Goal: Task Accomplishment & Management: Use online tool/utility

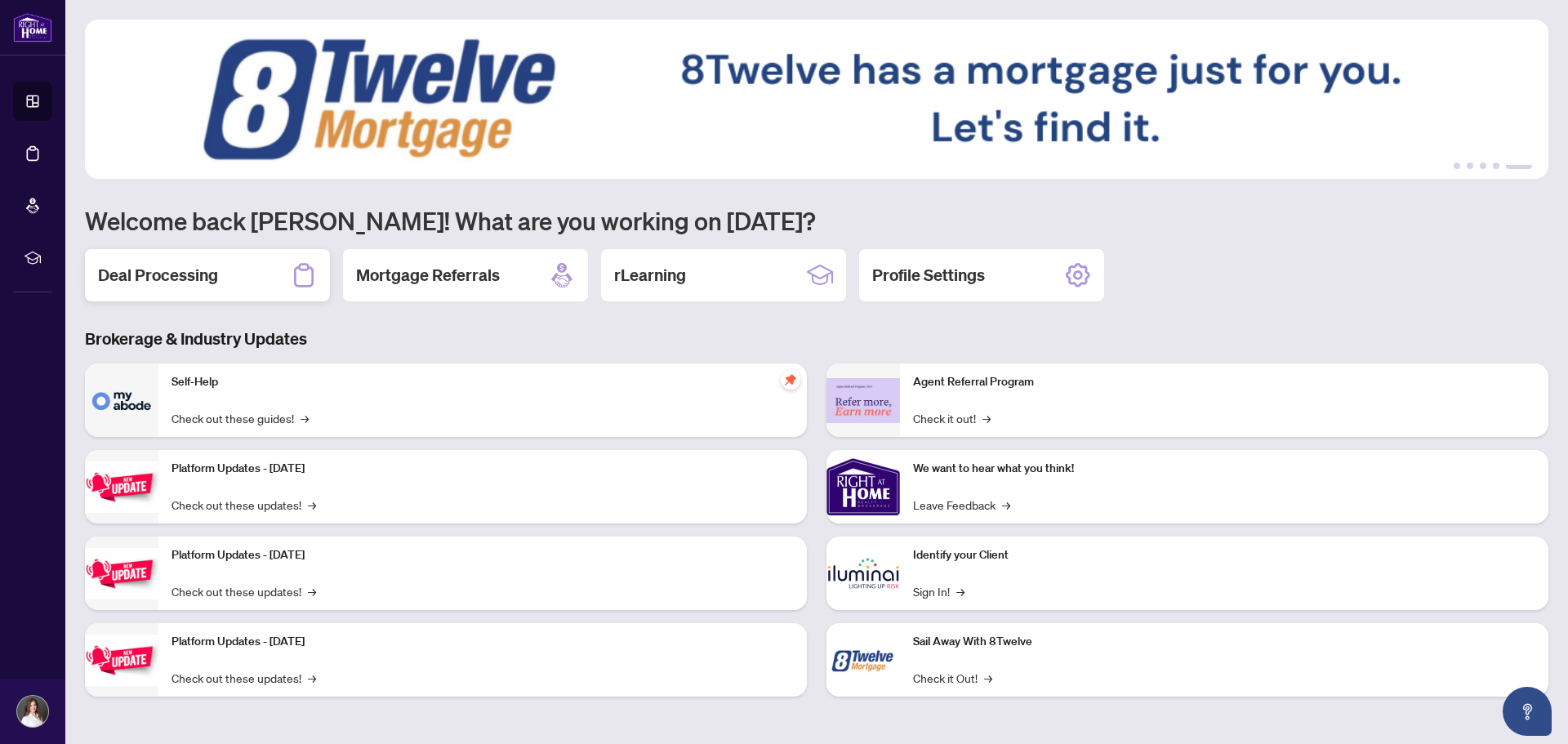
click at [231, 288] on div "Deal Processing" at bounding box center [208, 275] width 245 height 52
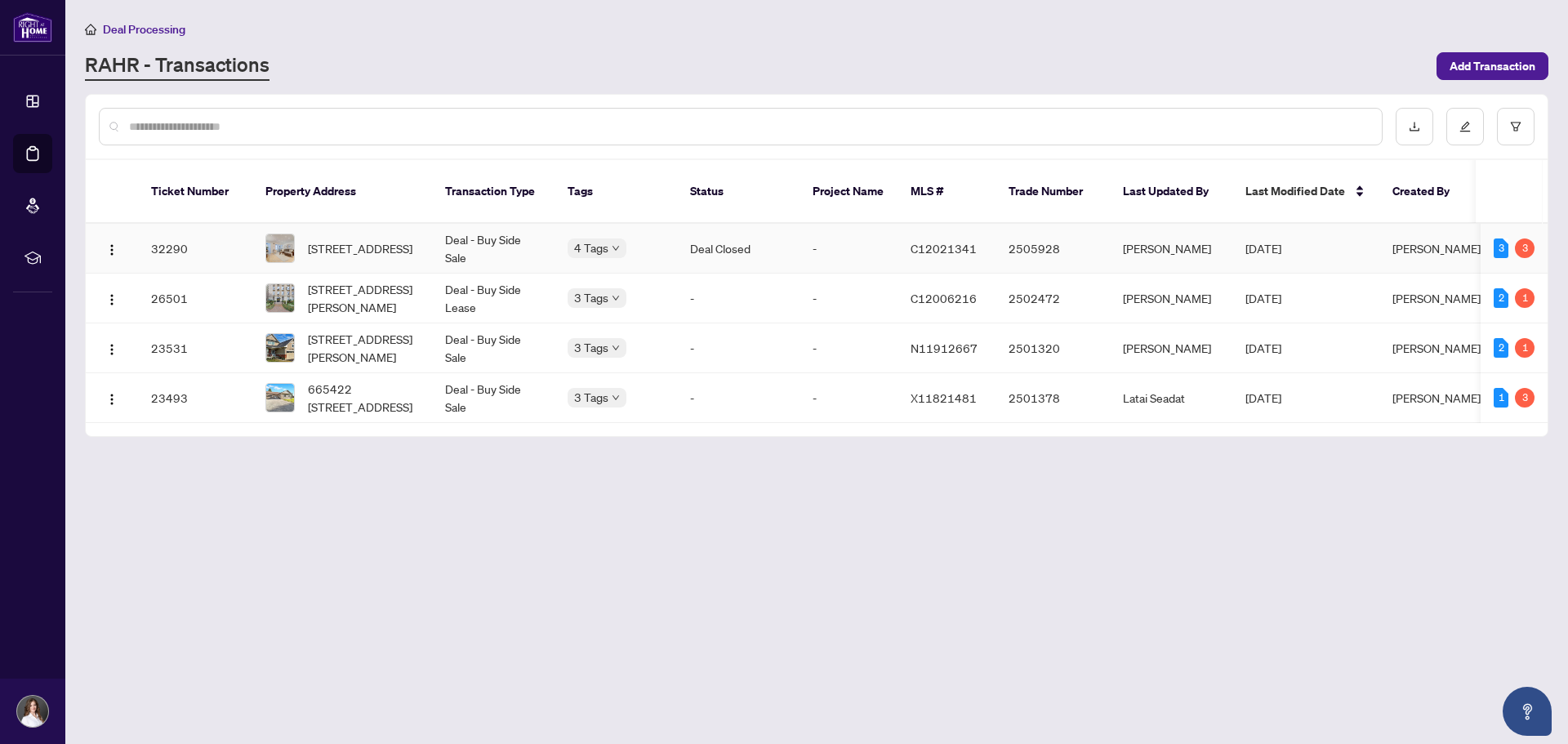
click at [1352, 231] on td "Jul/16/2025" at bounding box center [1305, 248] width 147 height 50
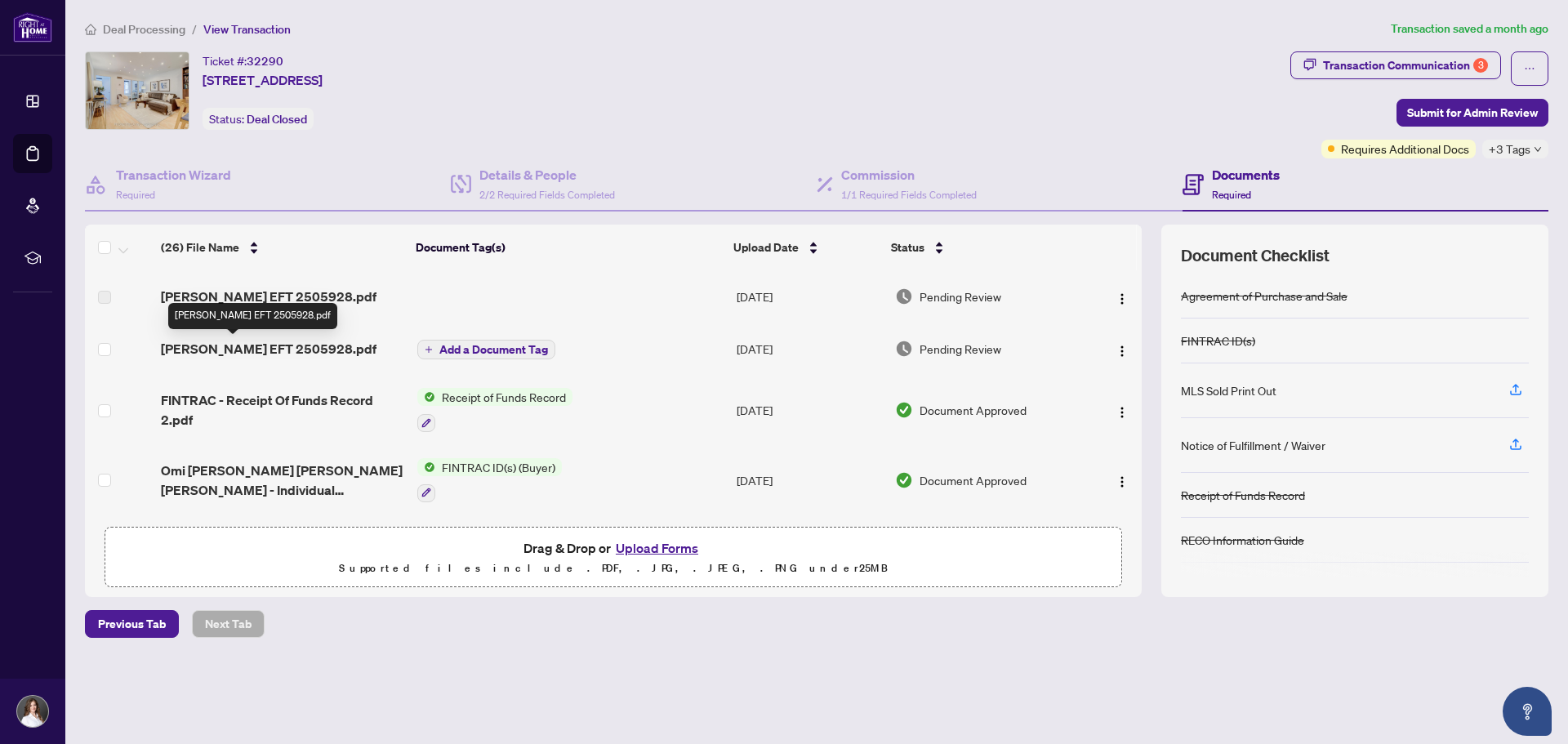
click at [253, 349] on span "Amelias EFT 2505928.pdf" at bounding box center [268, 349] width 216 height 19
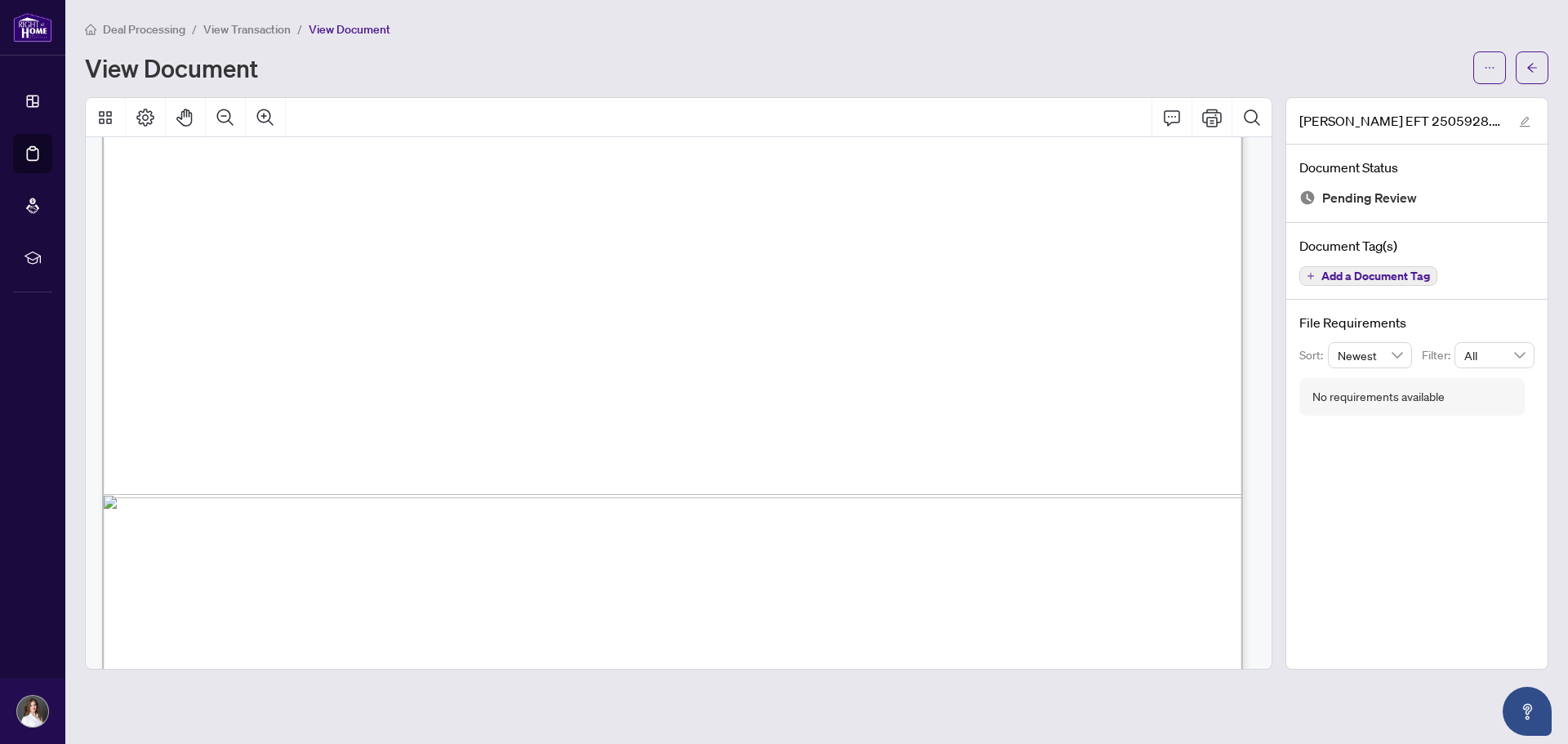
scroll to position [911, 0]
click at [1218, 121] on icon "Print" at bounding box center [1212, 117] width 19 height 19
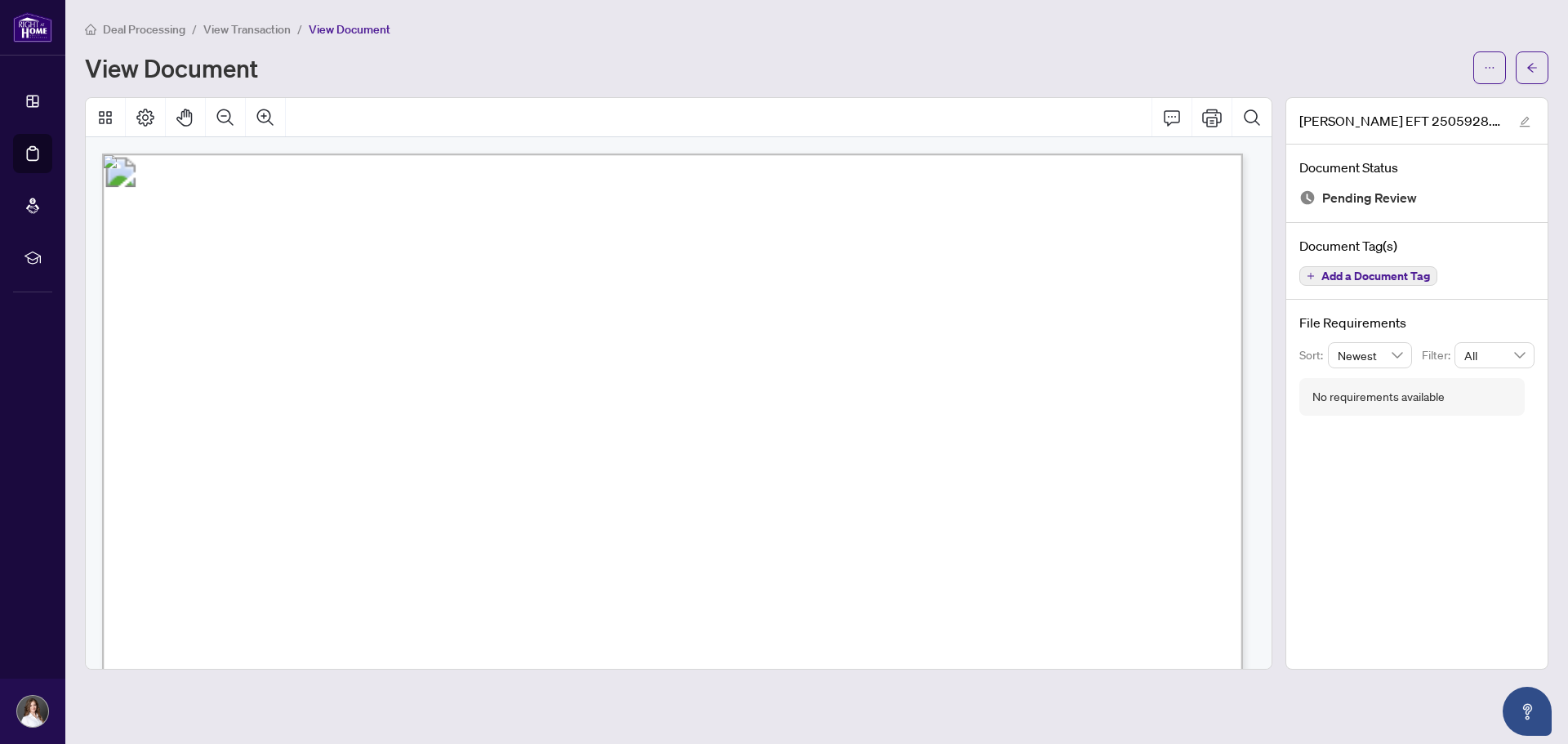
click at [240, 23] on span "View Transaction" at bounding box center [246, 29] width 87 height 15
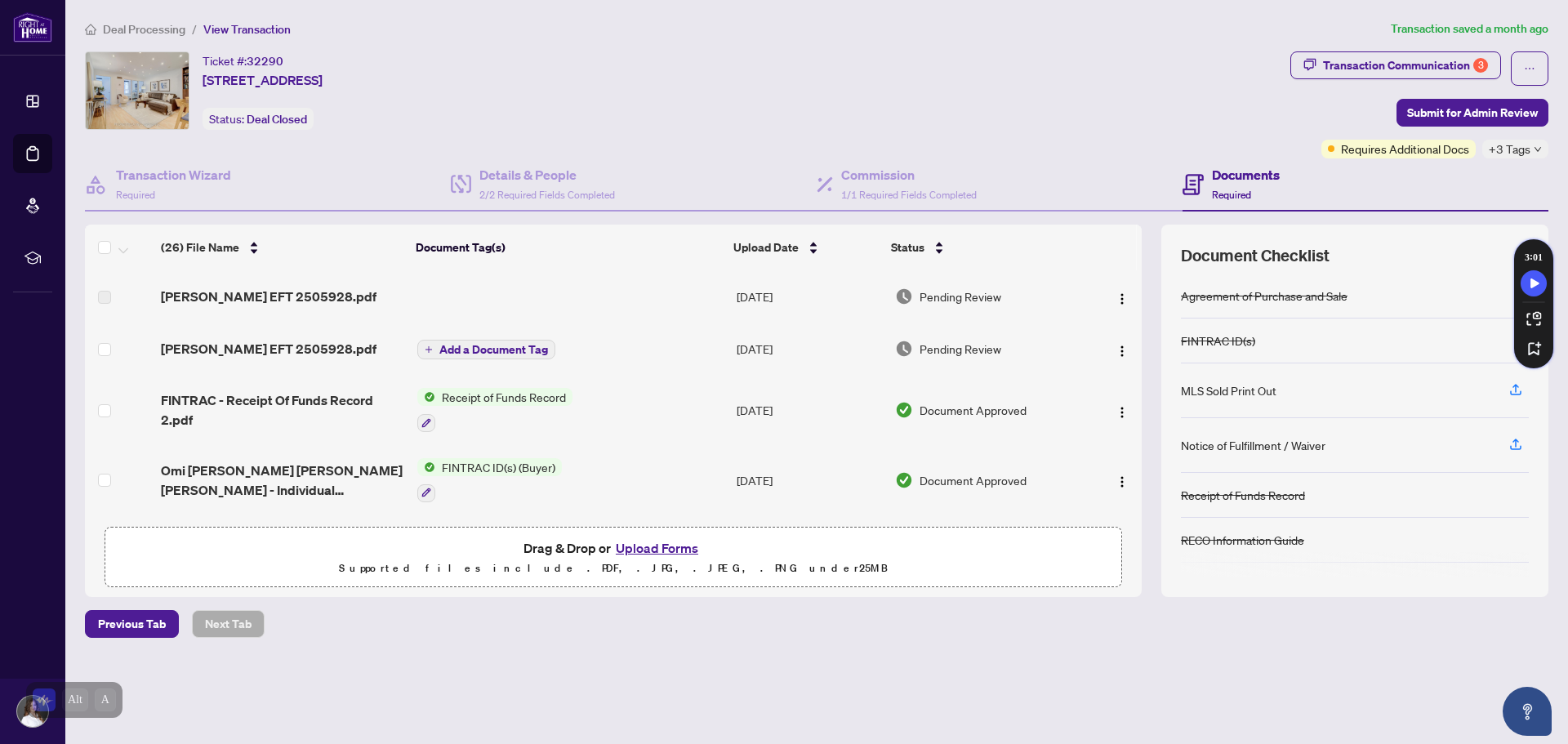
click at [150, 22] on span "Deal Processing" at bounding box center [144, 29] width 83 height 15
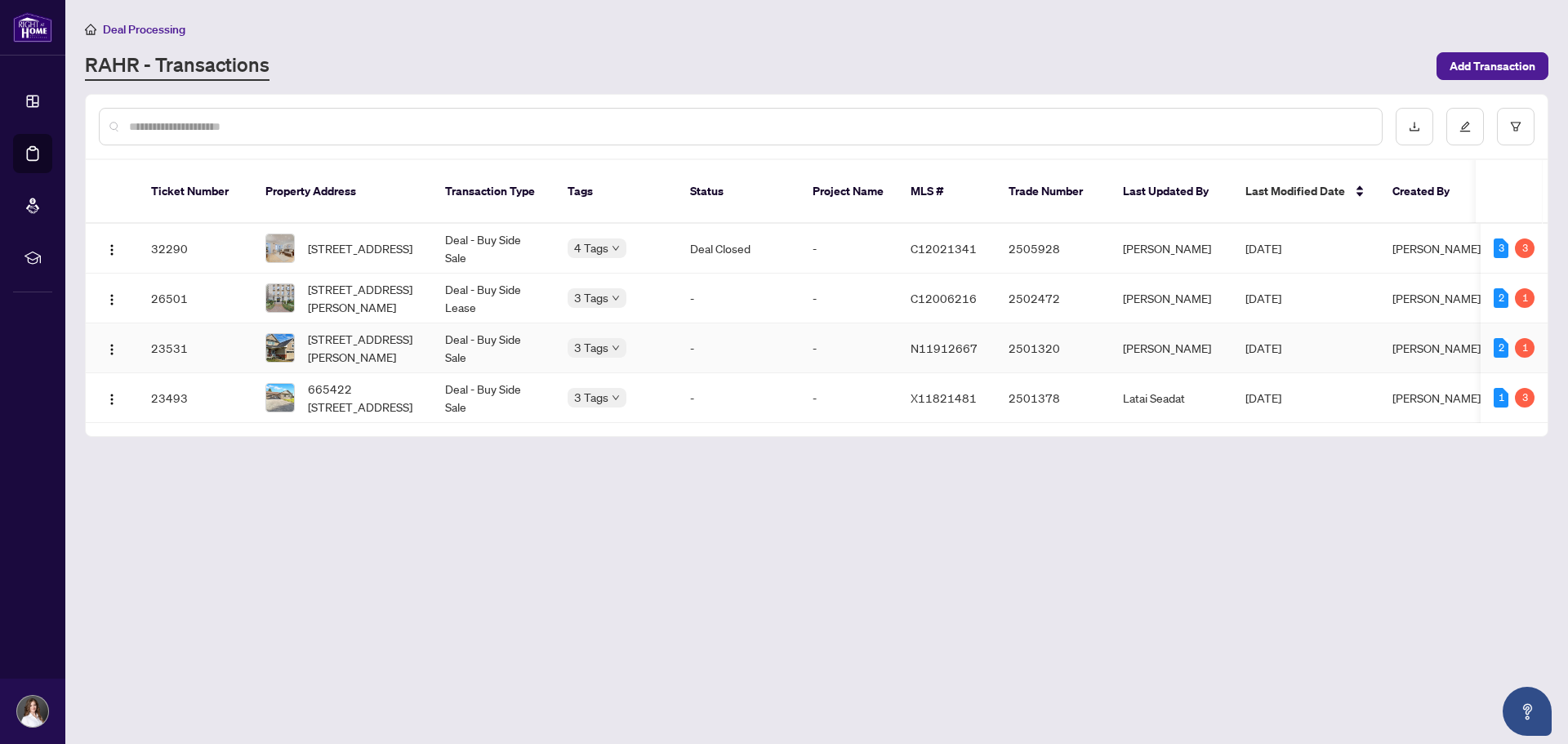
click at [426, 331] on td "130 Falkner Rd, New Tecumseth, Ontario L9R 0C2, Canada" at bounding box center [342, 348] width 180 height 50
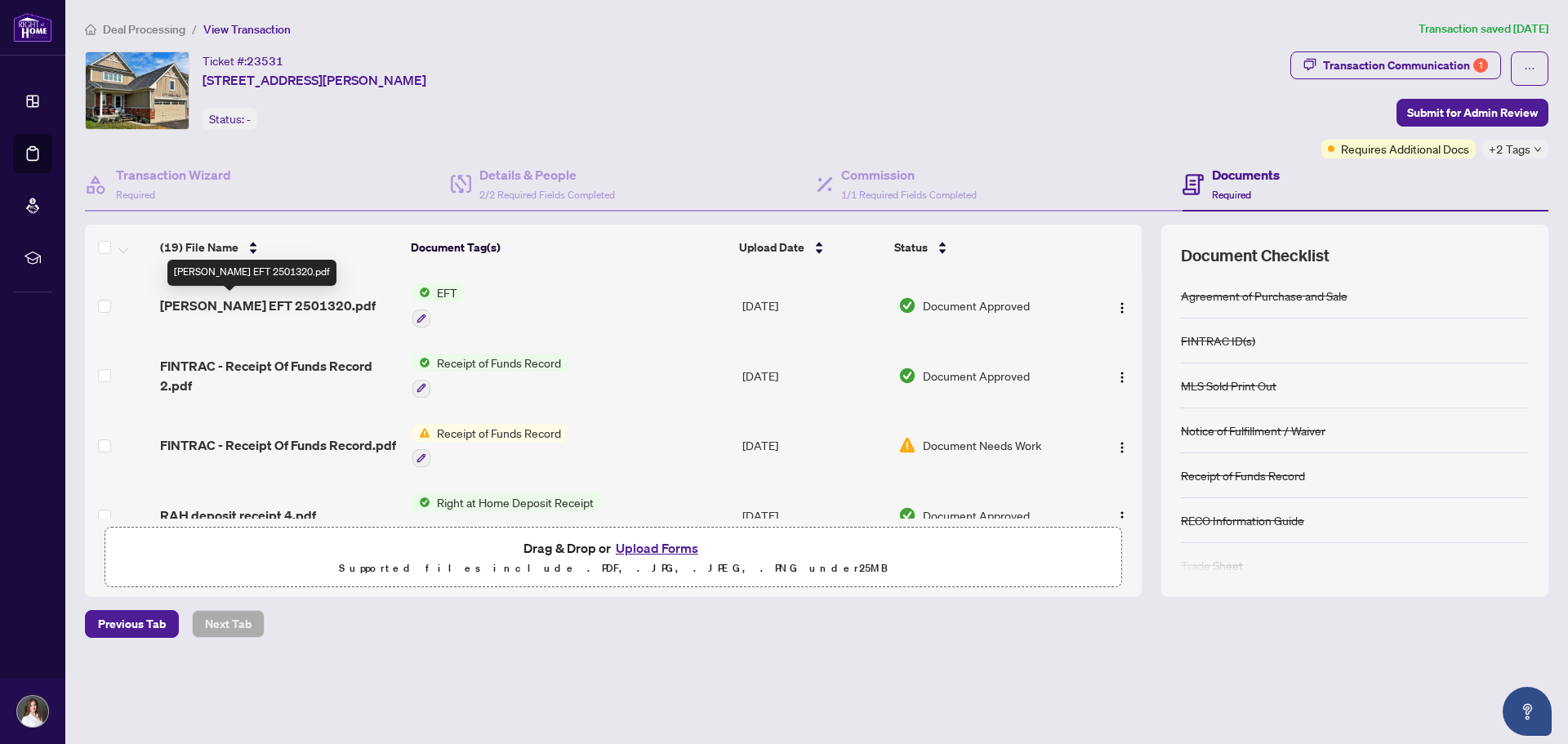
click at [273, 301] on span "Amelia EFT 2501320.pdf" at bounding box center [267, 306] width 216 height 19
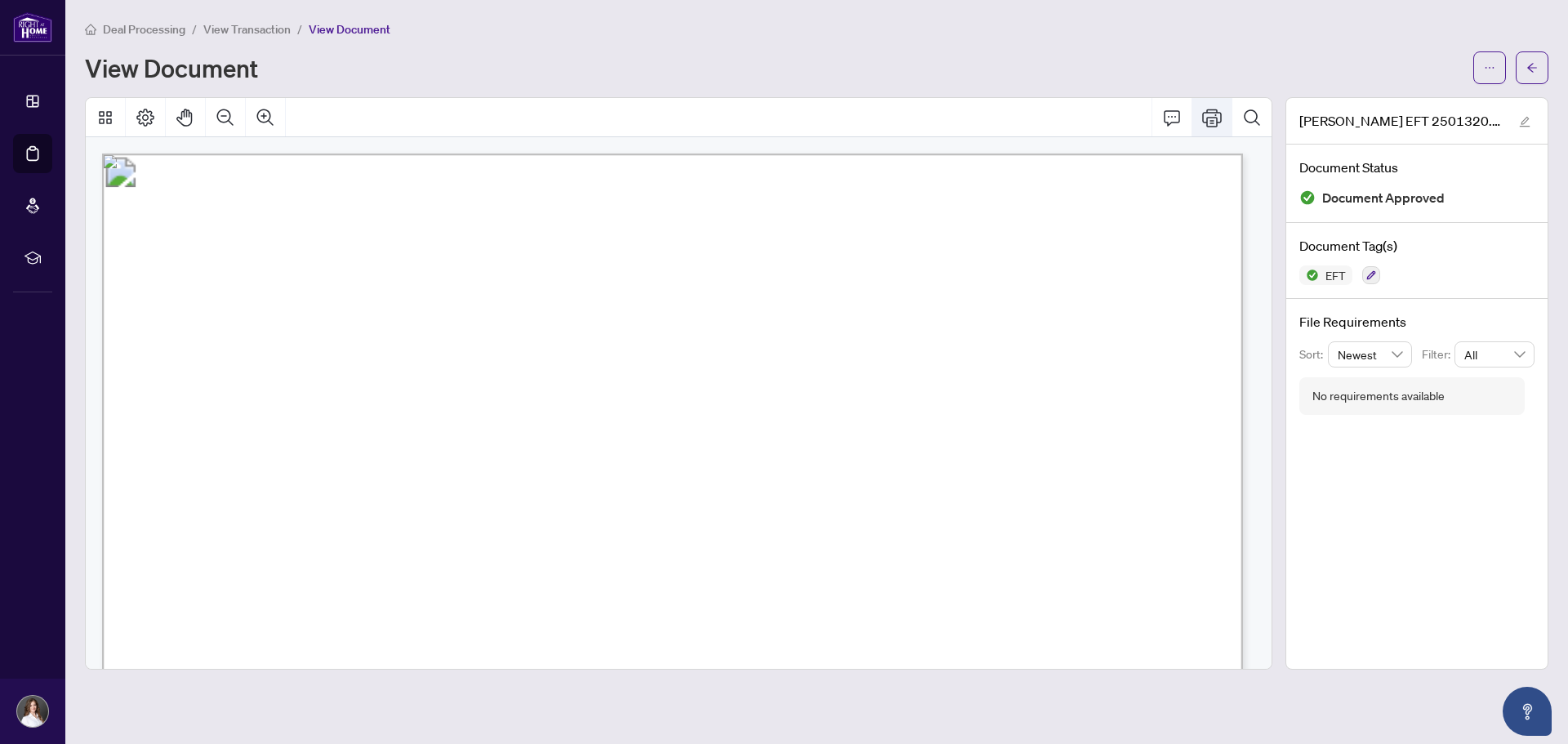
click at [1211, 125] on icon "Print" at bounding box center [1212, 117] width 19 height 19
